Goal: Transaction & Acquisition: Purchase product/service

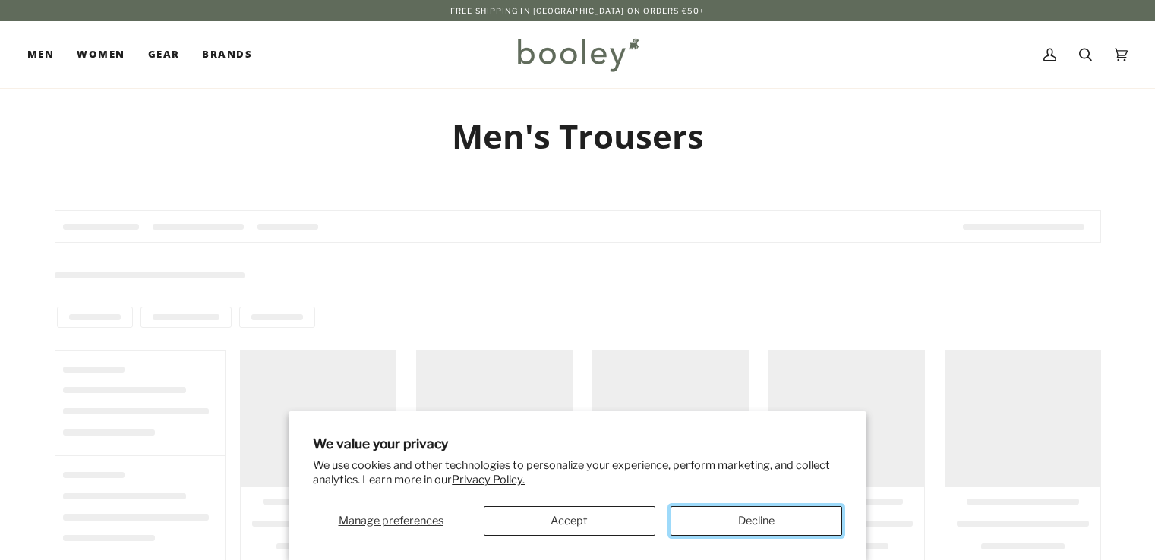
click at [750, 519] on button "Decline" at bounding box center [756, 521] width 172 height 30
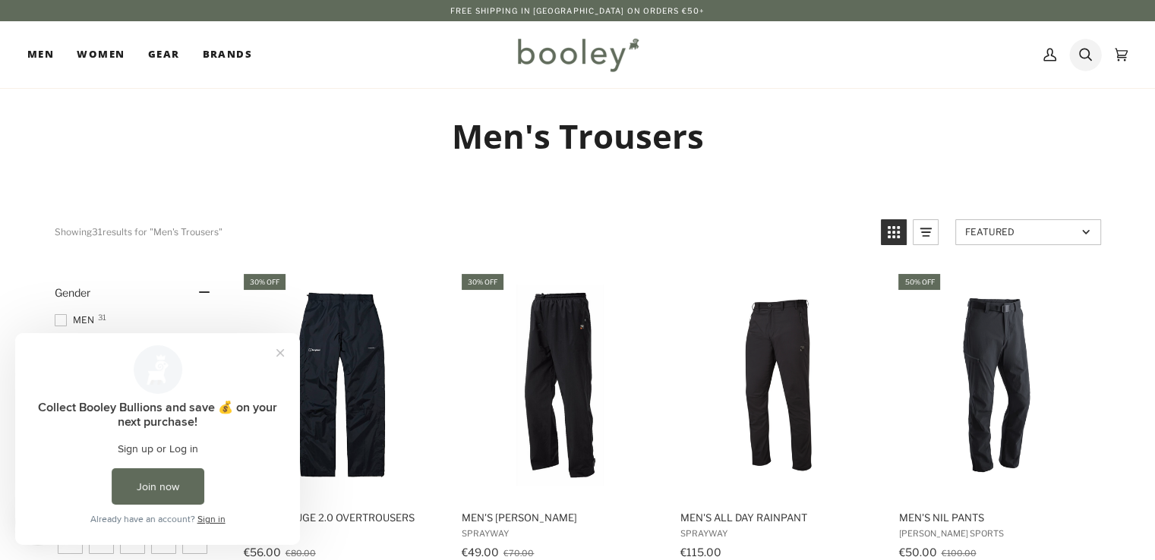
click at [1084, 55] on icon at bounding box center [1085, 54] width 13 height 23
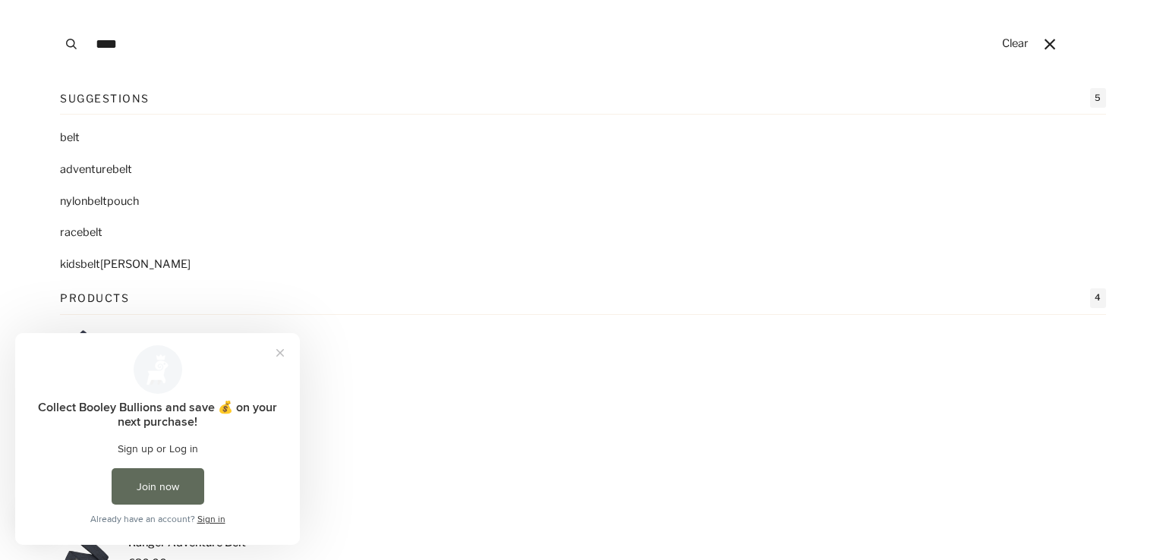
type input "****"
click at [55, 0] on button "Search" at bounding box center [71, 44] width 33 height 88
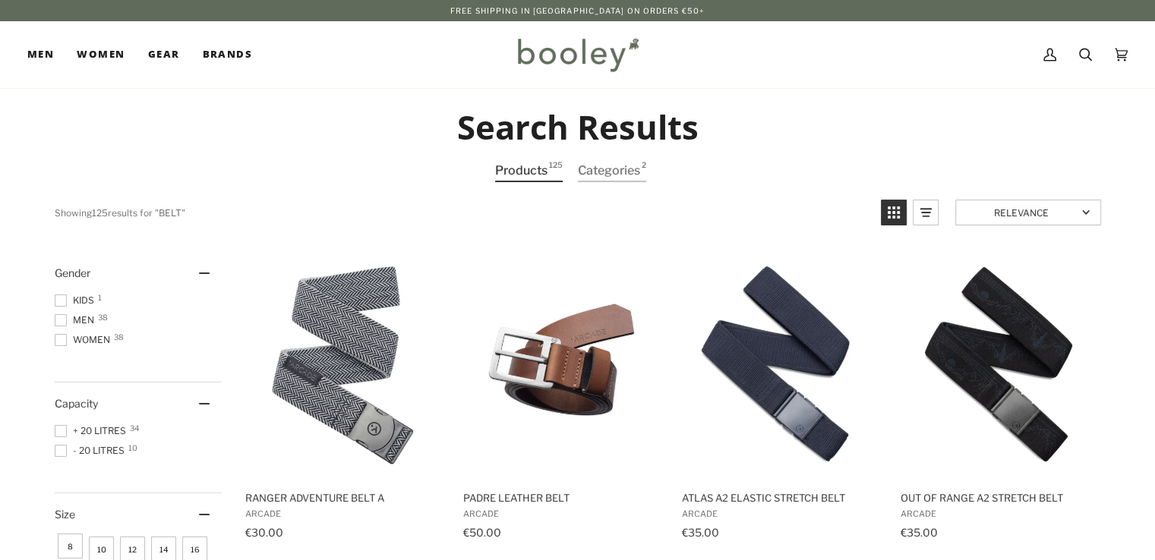
type input "****"
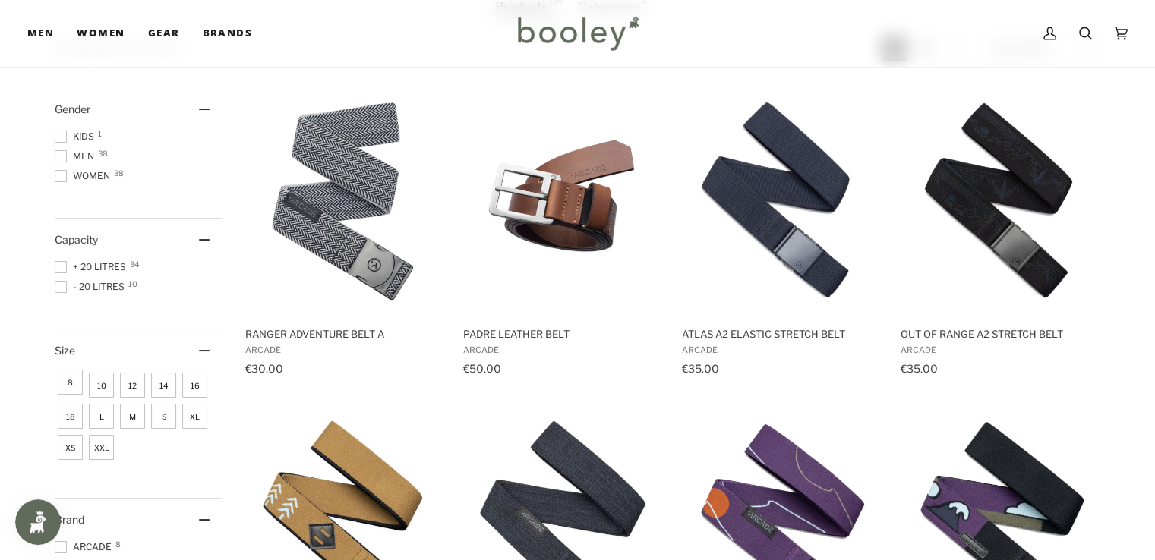
scroll to position [152, 0]
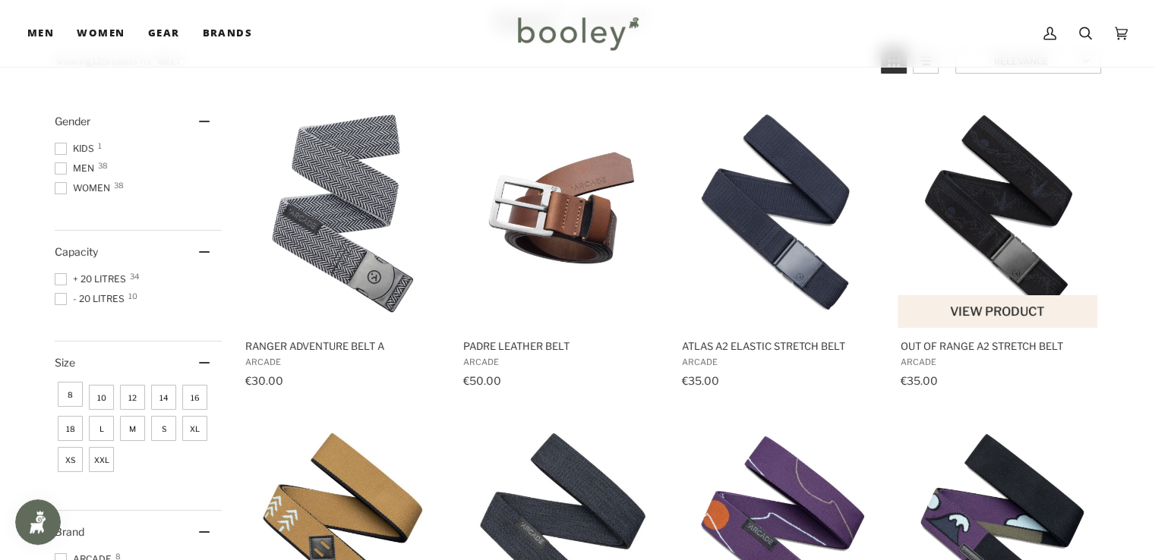
click at [994, 231] on img "Out of Range A2 Stretch Belt" at bounding box center [997, 213] width 201 height 201
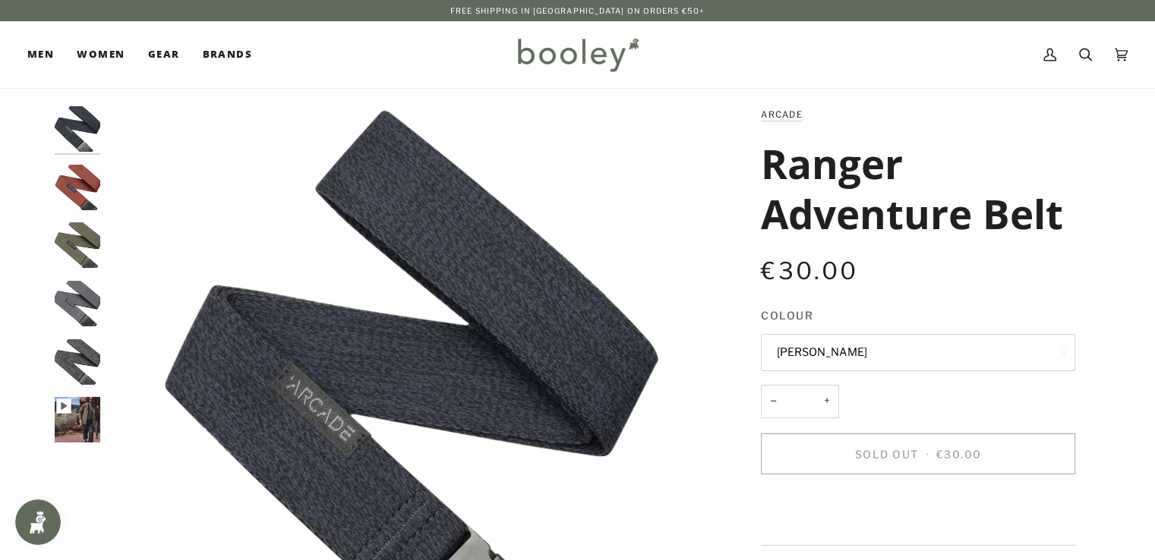
click at [839, 342] on button "Heather Navy" at bounding box center [918, 352] width 314 height 37
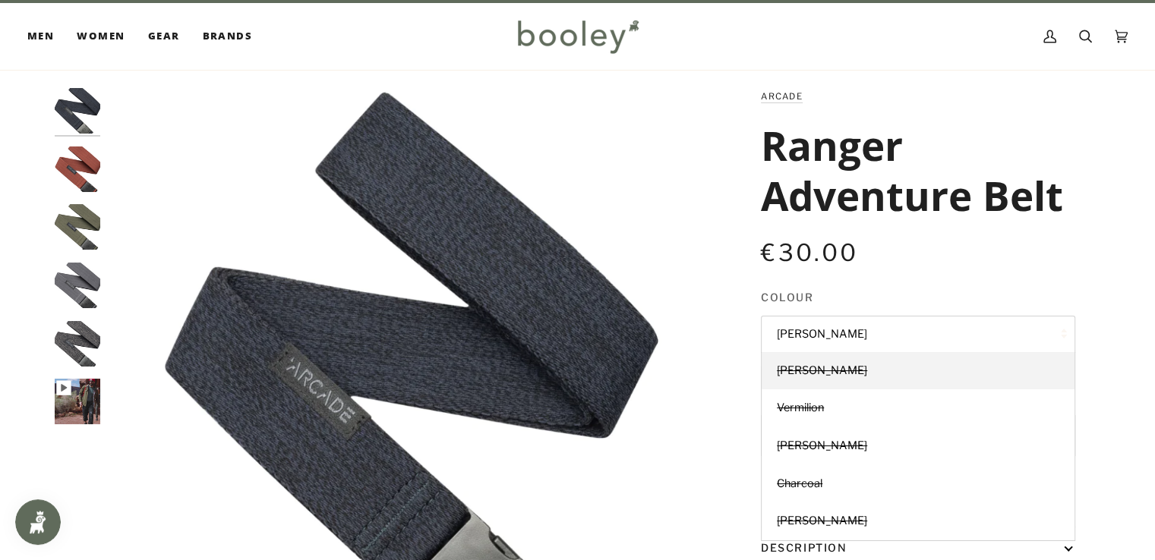
scroll to position [76, 0]
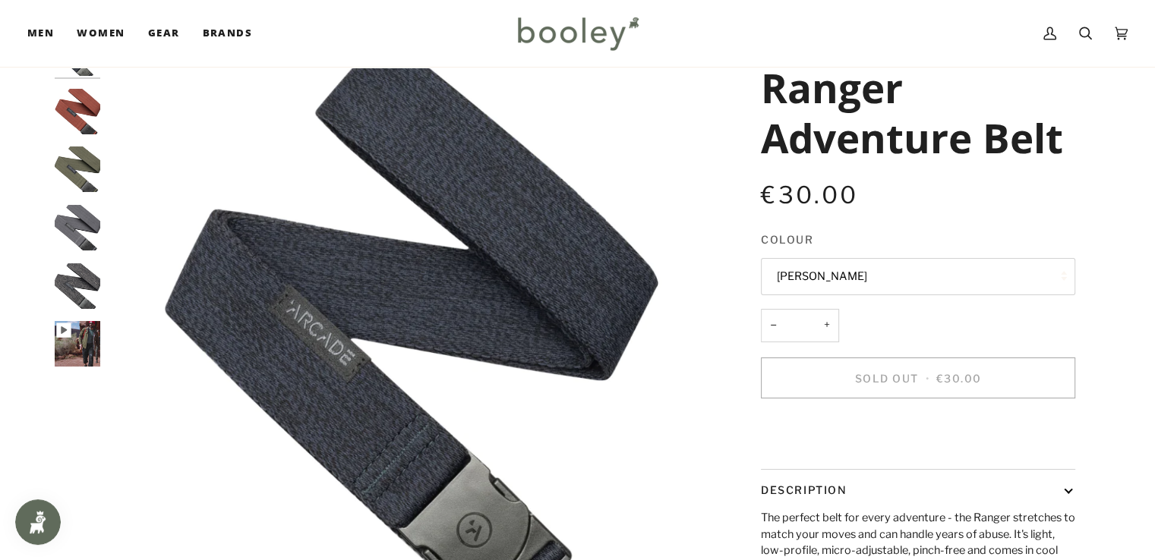
click at [692, 176] on img "Arcade Ranger Belt Heather Navy - Booley Galway" at bounding box center [408, 330] width 600 height 600
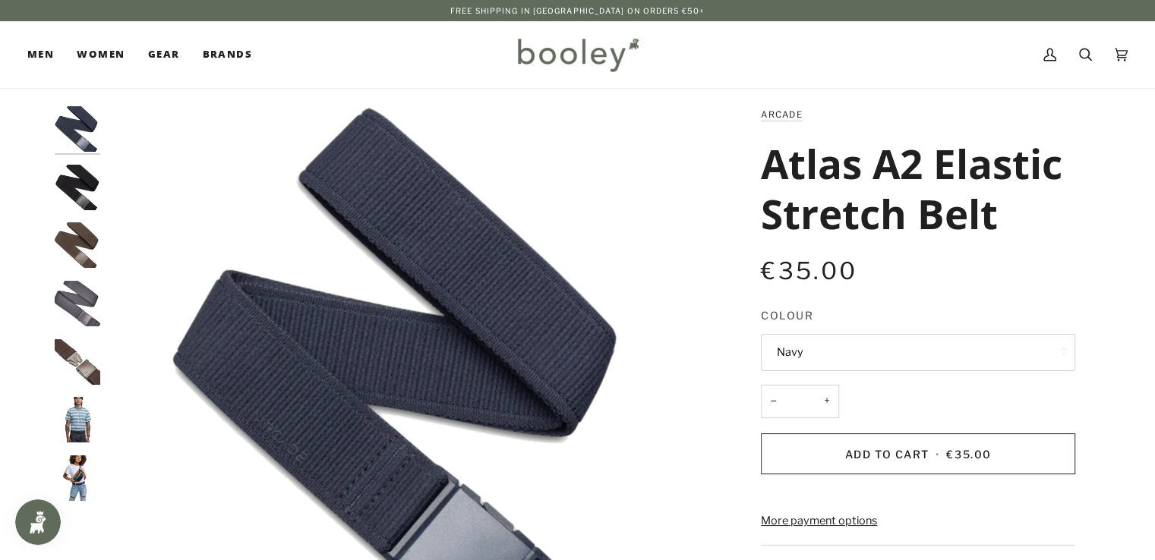
click at [83, 351] on img "Arcade Atlas A2 Elastic Stretch Belt - Booley Galway" at bounding box center [78, 362] width 46 height 46
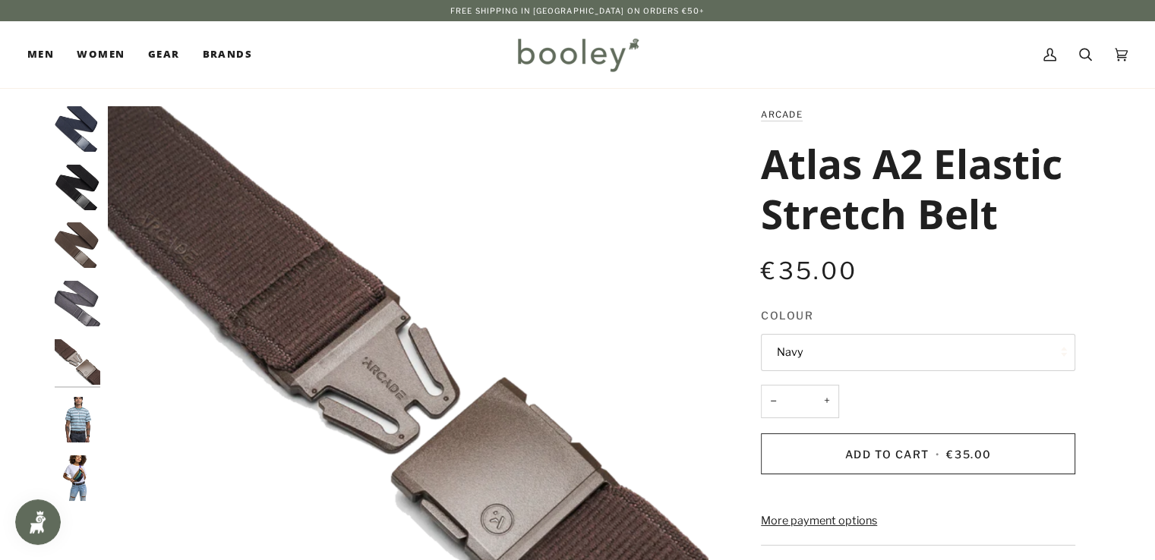
click at [77, 413] on img "Arcade Atlas A2 Elastic Stretch Belt - Booley Galway" at bounding box center [78, 420] width 46 height 46
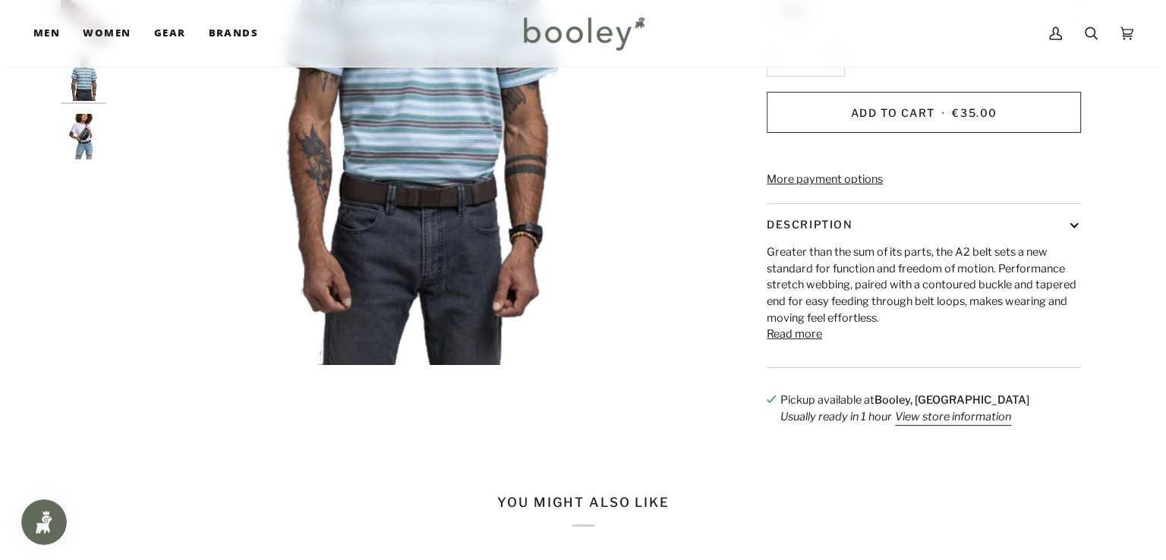
scroll to position [152, 0]
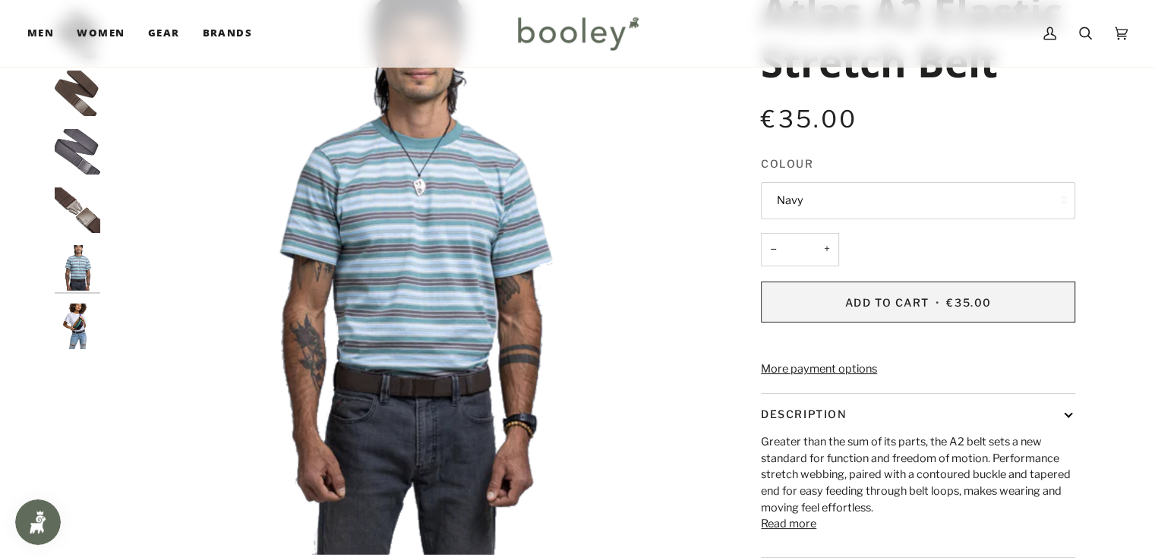
click at [844, 292] on button "Add to Cart • €35.00" at bounding box center [918, 302] width 314 height 41
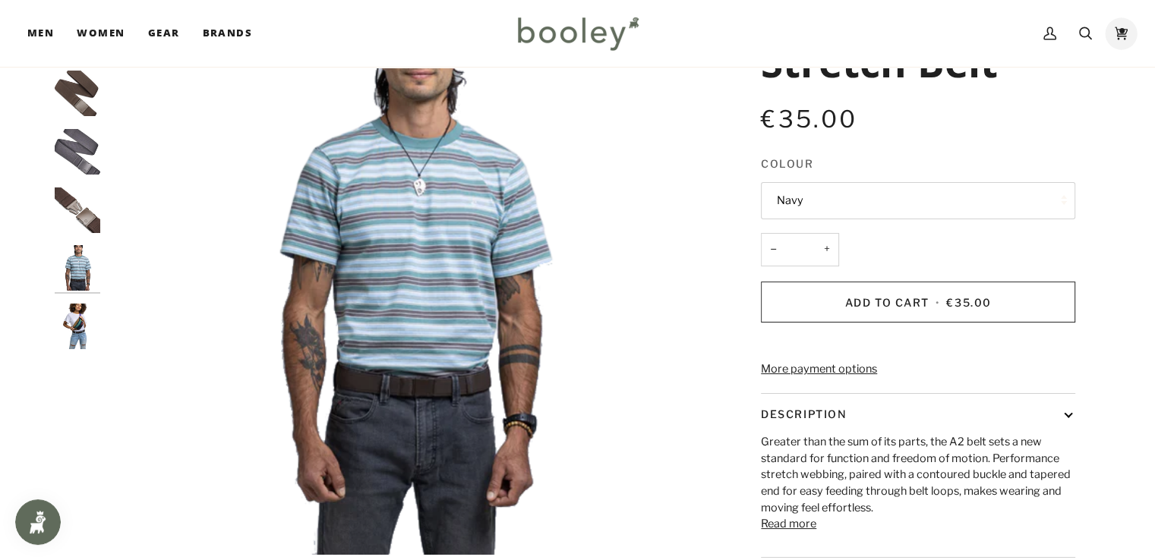
click at [1122, 33] on icon at bounding box center [1120, 33] width 13 height 23
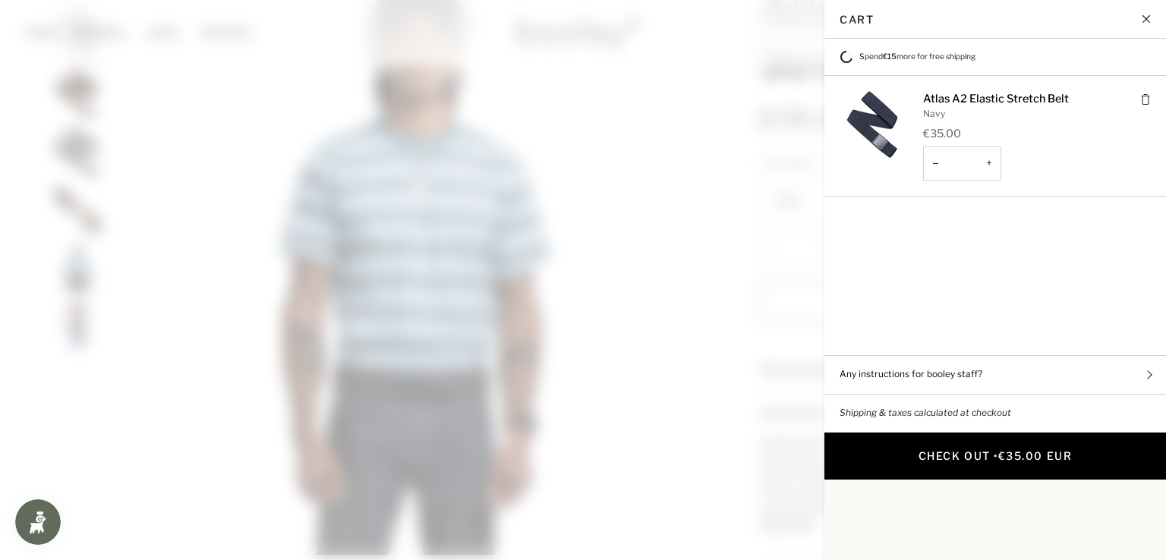
click at [902, 433] on button "Check Out • €35.00 EUR" at bounding box center [995, 456] width 342 height 47
